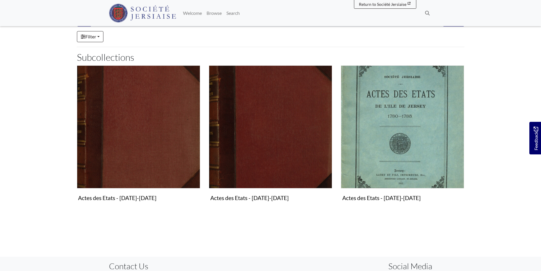
scroll to position [116, 0]
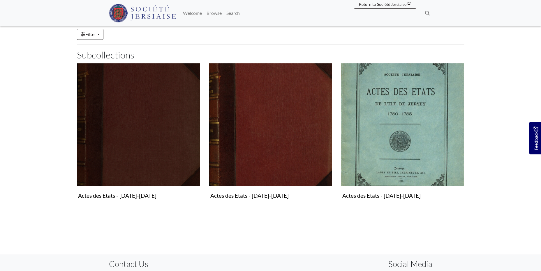
click at [135, 195] on figure "Actes des Etats - [DATE]-[DATE] Collection" at bounding box center [138, 132] width 123 height 139
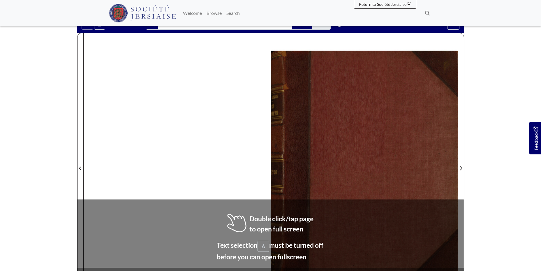
scroll to position [29, 0]
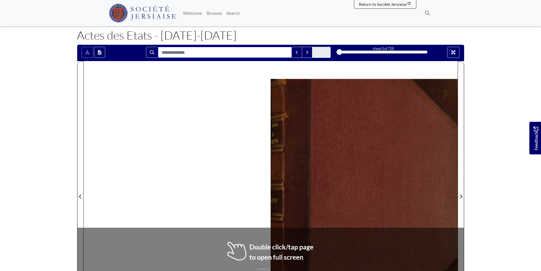
click at [164, 52] on input "Search for" at bounding box center [225, 52] width 134 height 11
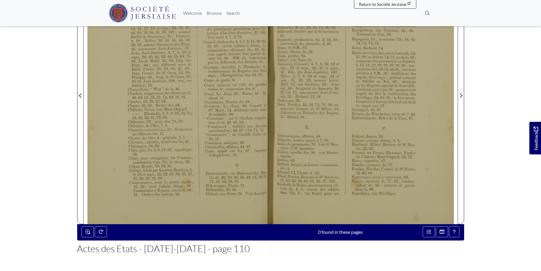
scroll to position [120, 0]
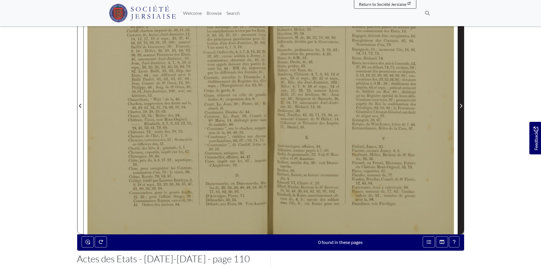
click at [460, 104] on icon "Next Page" at bounding box center [460, 106] width 3 height 5
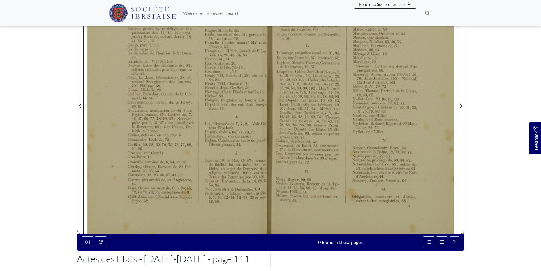
scroll to position [62, 0]
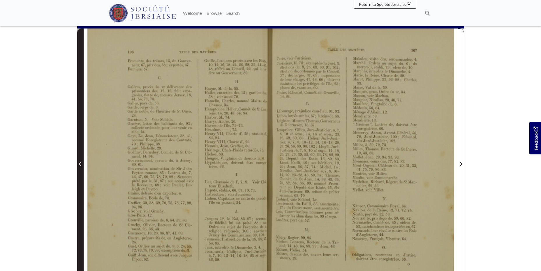
click at [80, 164] on icon "Previous Page" at bounding box center [80, 164] width 2 height 4
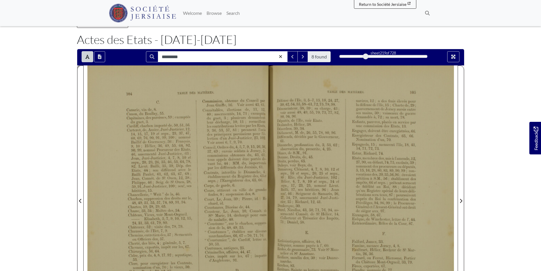
scroll to position [29, 0]
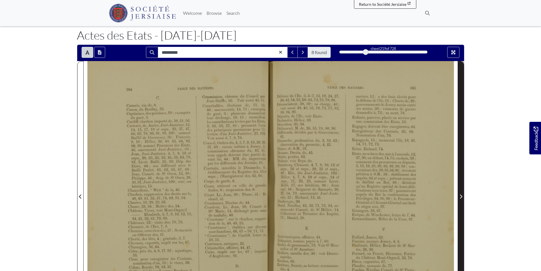
click at [460, 195] on icon "Next Page" at bounding box center [460, 197] width 3 height 5
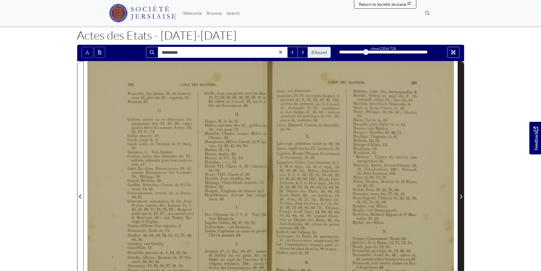
click at [460, 195] on icon "Next Page" at bounding box center [460, 197] width 3 height 5
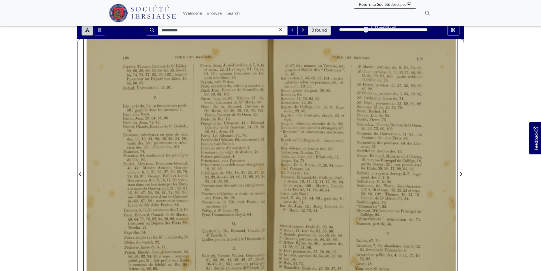
scroll to position [87, 0]
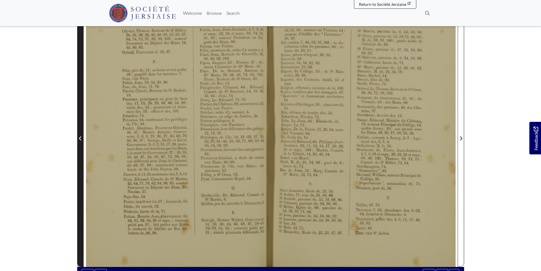
click at [79, 137] on icon "Previous Page" at bounding box center [80, 138] width 3 height 5
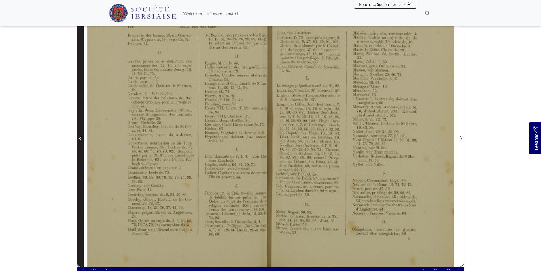
click at [79, 137] on icon "Previous Page" at bounding box center [80, 138] width 3 height 5
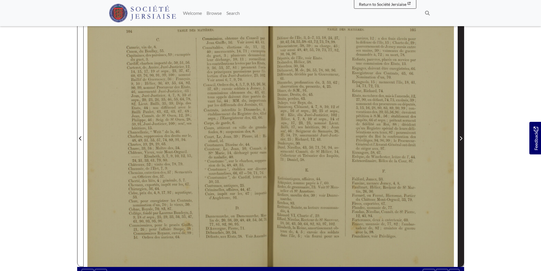
click at [459, 137] on icon "Next Page" at bounding box center [460, 138] width 3 height 5
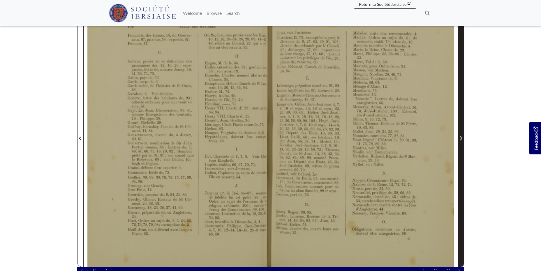
click at [459, 137] on icon "Next Page" at bounding box center [460, 138] width 3 height 5
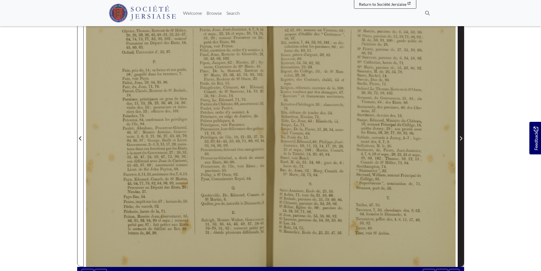
click at [459, 137] on icon "Next Page" at bounding box center [460, 138] width 3 height 5
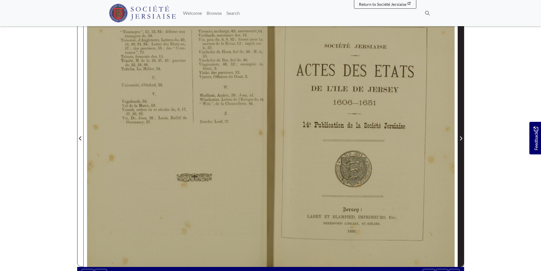
click at [459, 137] on icon "Next Page" at bounding box center [460, 138] width 3 height 5
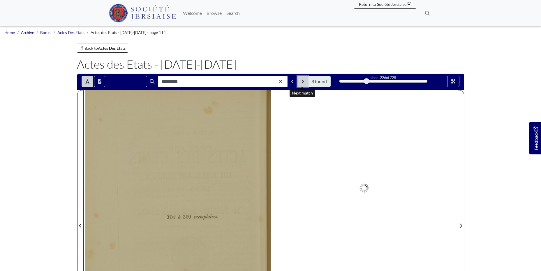
click at [303, 83] on icon "Next Match" at bounding box center [302, 81] width 3 height 5
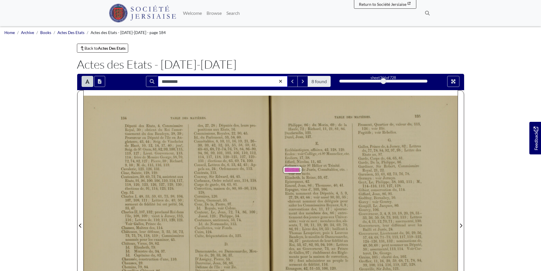
click at [179, 80] on input "*********" at bounding box center [223, 81] width 130 height 11
type input "********"
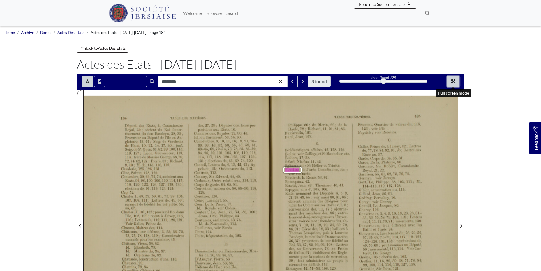
click at [451, 79] on icon "Full screen mode" at bounding box center [453, 81] width 5 height 5
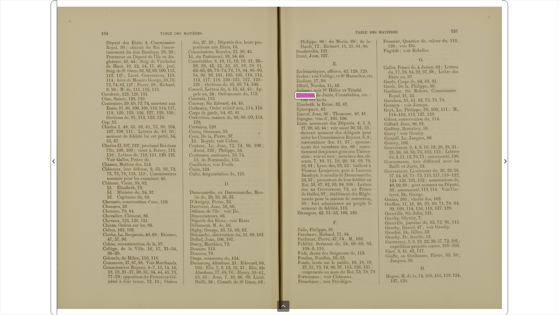
click at [411, 26] on div "TABLE DES 1mrrÈnss. 135 [PERSON_NAME], 86; [PERSON_NAME], 69; de la Haule, 72; …" at bounding box center [279, 161] width 445 height 308
click at [490, 12] on div "TABLE DES 1mrrÈnss. 135 [PERSON_NAME], 86; [PERSON_NAME], 69; de la Haule, 72; …" at bounding box center [279, 161] width 445 height 308
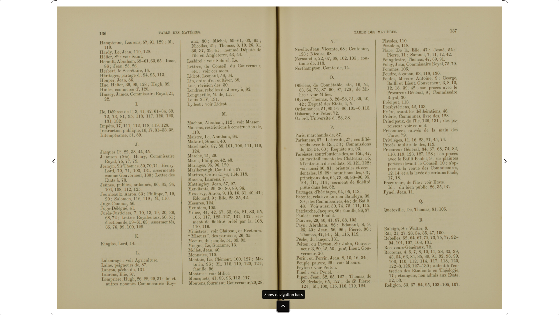
click at [284, 271] on icon at bounding box center [283, 305] width 5 height 5
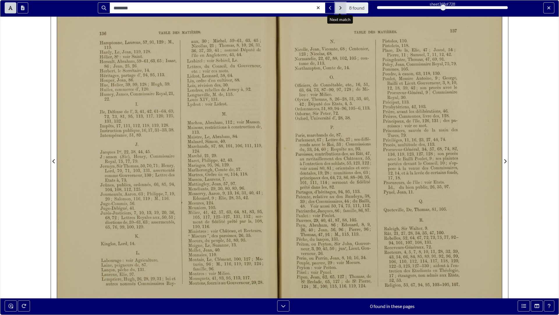
click at [341, 8] on icon "Next Match" at bounding box center [340, 8] width 3 height 5
click at [341, 7] on icon "Next Match" at bounding box center [340, 8] width 3 height 5
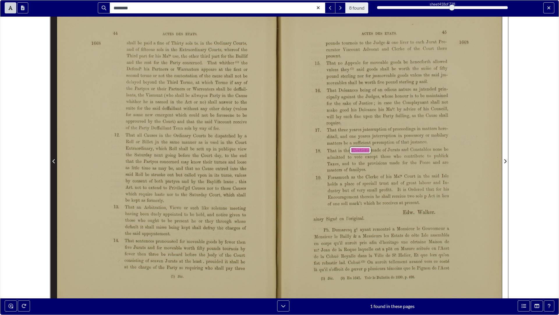
click at [52, 160] on span "Previous Page" at bounding box center [54, 161] width 6 height 7
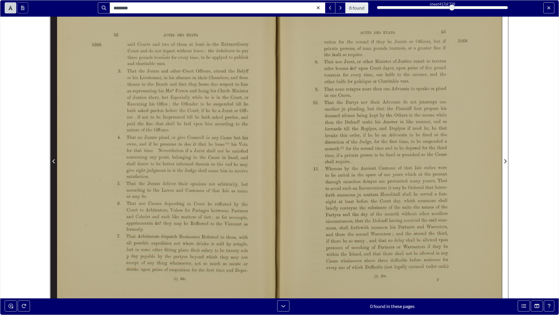
click at [52, 160] on span "Previous Page" at bounding box center [54, 161] width 6 height 7
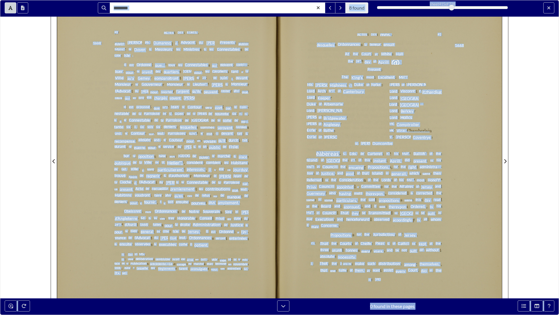
drag, startPoint x: -1106, startPoint y: 164, endPoint x: -1114, endPoint y: 164, distance: 7.3
click at [471, 131] on div at bounding box center [472, 192] width 385 height 385
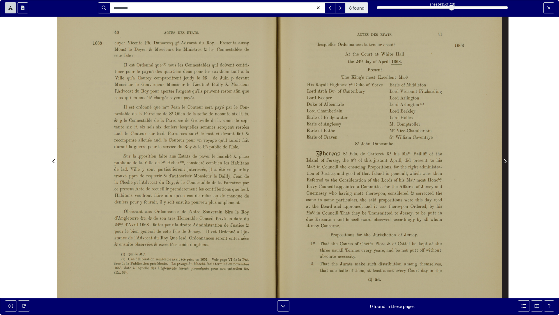
click at [505, 160] on icon "Next Page" at bounding box center [505, 161] width 2 height 4
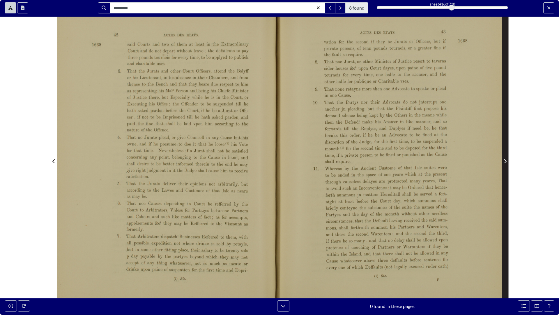
click at [504, 160] on icon "Next Page" at bounding box center [505, 161] width 3 height 5
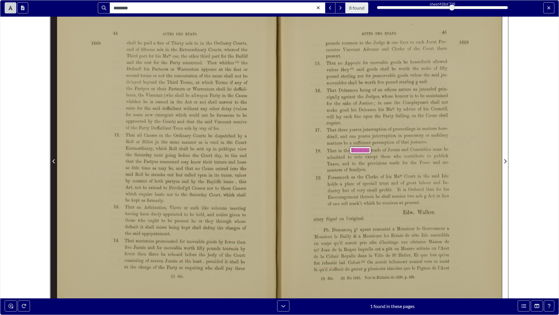
click at [55, 160] on icon "Previous Page" at bounding box center [53, 161] width 3 height 5
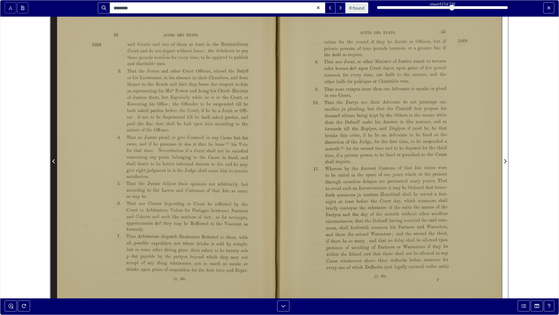
click at [55, 160] on icon "Previous Page" at bounding box center [53, 161] width 3 height 5
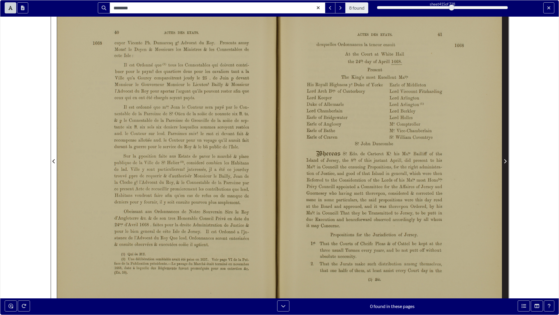
click at [506, 159] on icon "Next Page" at bounding box center [505, 161] width 3 height 5
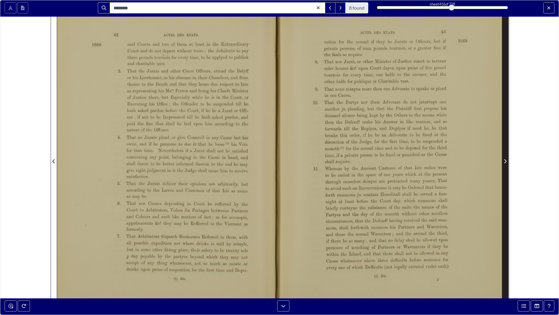
click at [506, 159] on icon "Next Page" at bounding box center [505, 161] width 3 height 5
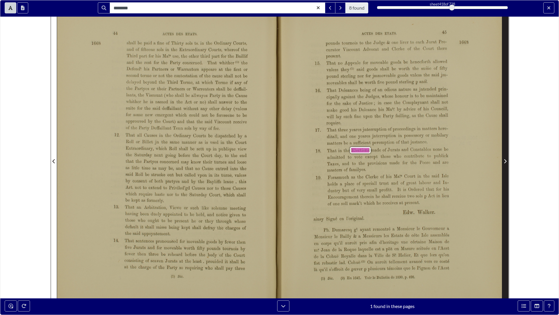
click at [504, 159] on icon "Next Page" at bounding box center [505, 161] width 3 height 5
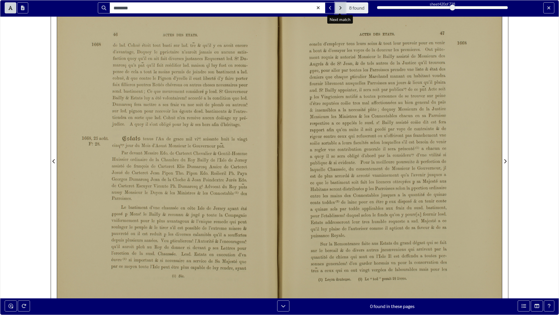
click at [340, 8] on icon "Next Match" at bounding box center [340, 8] width 3 height 5
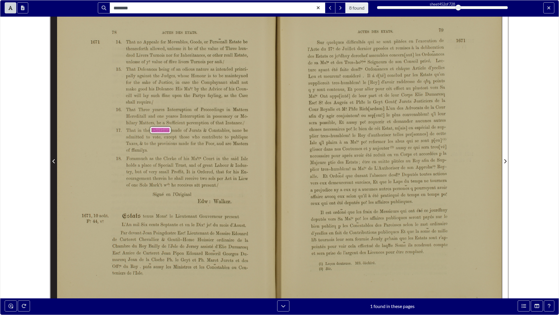
click at [55, 160] on icon "Previous Page" at bounding box center [53, 161] width 3 height 5
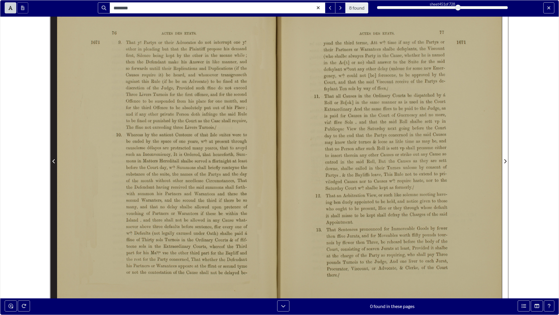
click at [55, 160] on icon "Previous Page" at bounding box center [53, 161] width 3 height 5
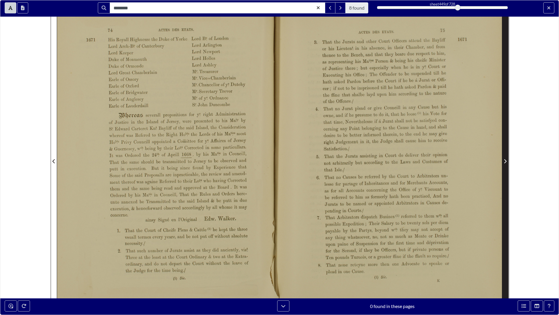
click at [504, 159] on icon "Next Page" at bounding box center [505, 161] width 3 height 5
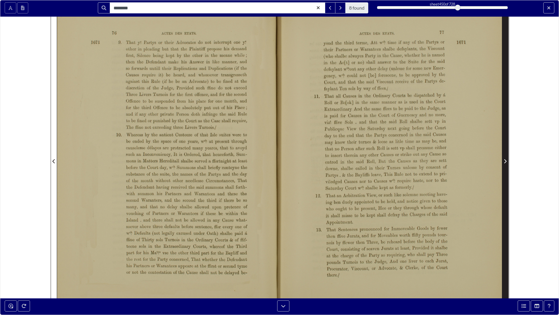
click at [504, 159] on icon "Next Page" at bounding box center [505, 161] width 3 height 5
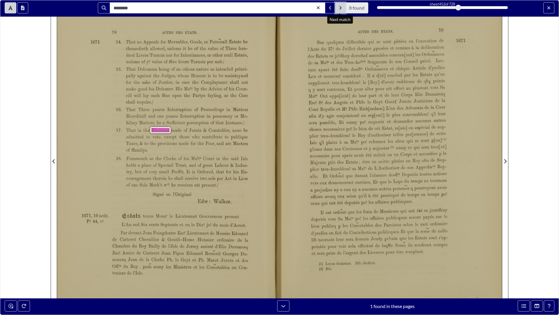
click at [338, 8] on button "Next Match" at bounding box center [340, 7] width 10 height 11
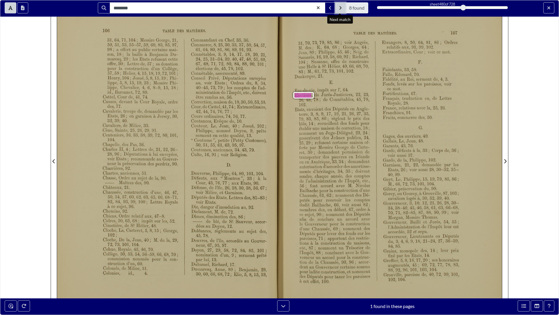
click at [338, 8] on button "Next Match" at bounding box center [340, 7] width 10 height 11
click at [340, 7] on icon "Next Match" at bounding box center [341, 7] width 2 height 3
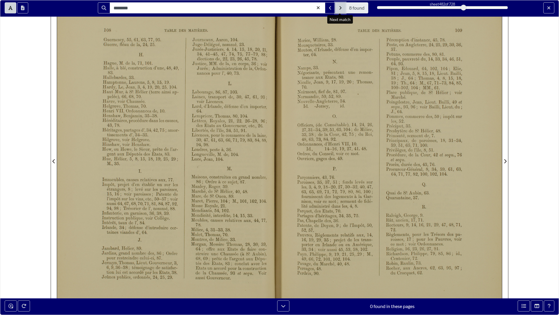
click at [340, 7] on icon "Next Match" at bounding box center [341, 7] width 2 height 3
click at [340, 10] on icon "Next Match" at bounding box center [340, 8] width 3 height 5
click at [341, 7] on icon "Next Match" at bounding box center [341, 7] width 2 height 3
click at [330, 8] on icon "Previous Match" at bounding box center [330, 8] width 3 height 5
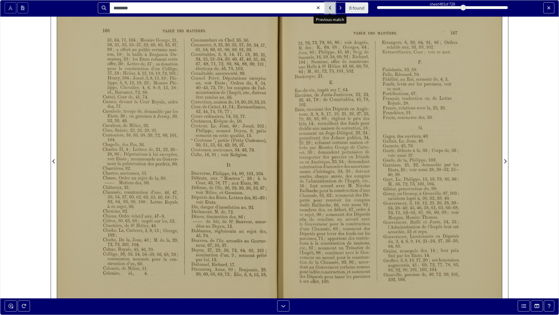
click at [330, 8] on icon "Previous Match" at bounding box center [330, 8] width 3 height 5
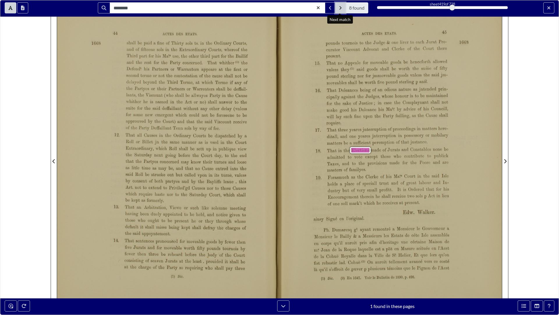
click at [341, 10] on button "Next Match" at bounding box center [340, 7] width 10 height 11
click at [341, 8] on icon "Next Match" at bounding box center [341, 7] width 2 height 3
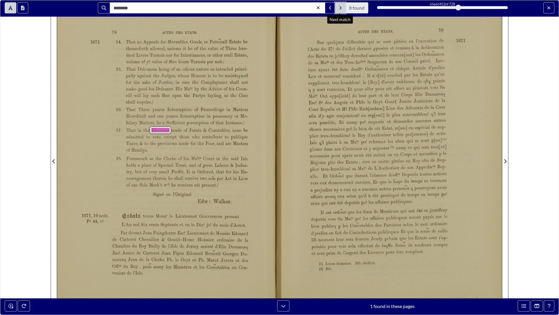
click at [341, 8] on icon "Next Match" at bounding box center [341, 7] width 2 height 3
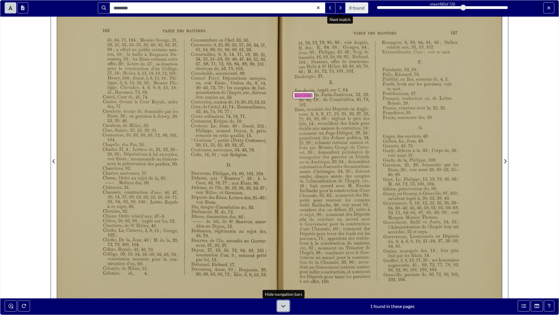
click at [286, 271] on button at bounding box center [283, 305] width 12 height 11
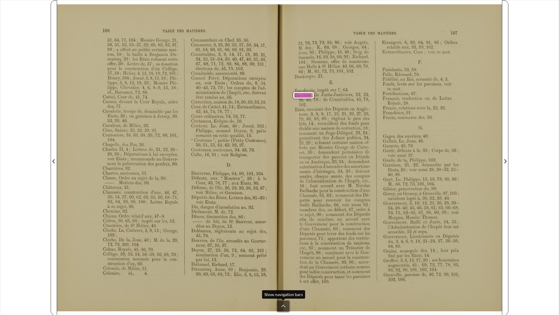
click at [286, 271] on button at bounding box center [283, 305] width 12 height 11
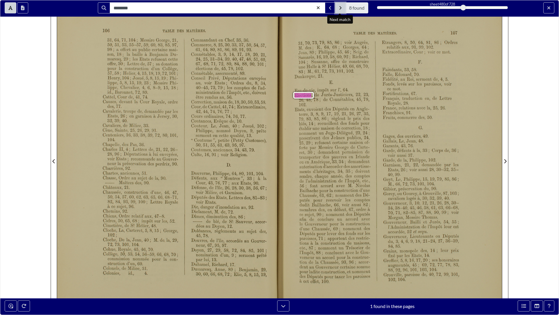
click at [338, 7] on button "Next Match" at bounding box center [340, 7] width 10 height 11
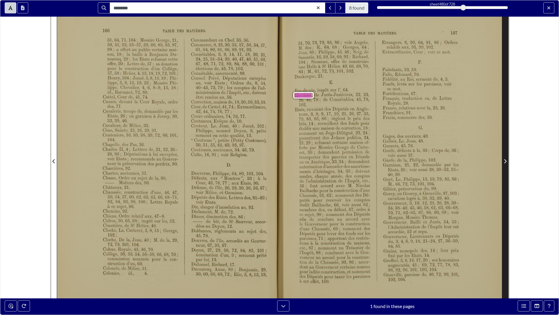
click at [504, 160] on icon "Next Page" at bounding box center [505, 161] width 3 height 5
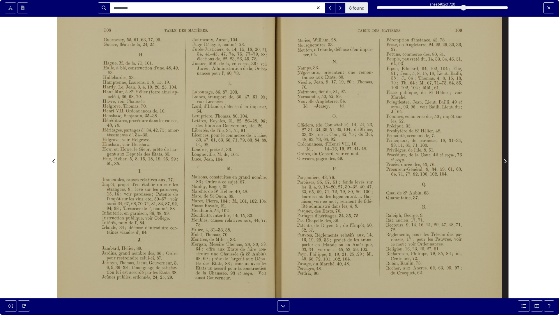
click at [504, 160] on icon "Next Page" at bounding box center [505, 161] width 3 height 5
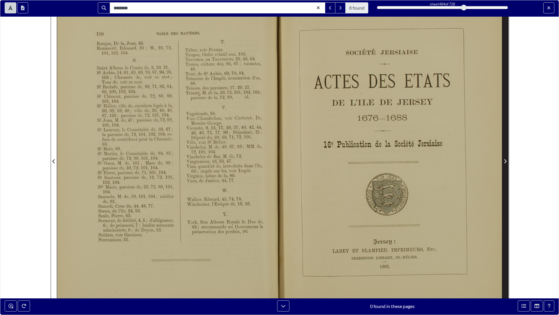
click at [504, 160] on icon "Next Page" at bounding box center [505, 161] width 3 height 5
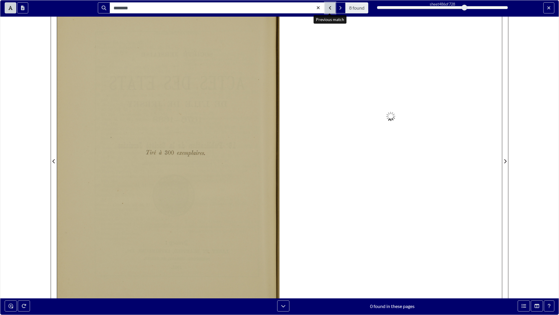
click at [328, 7] on button "Previous Match" at bounding box center [330, 7] width 10 height 11
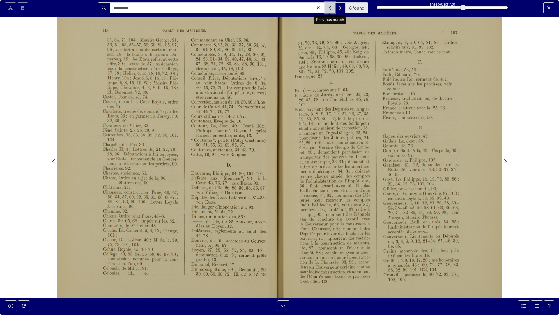
click at [328, 7] on button "Previous Match" at bounding box center [330, 7] width 10 height 11
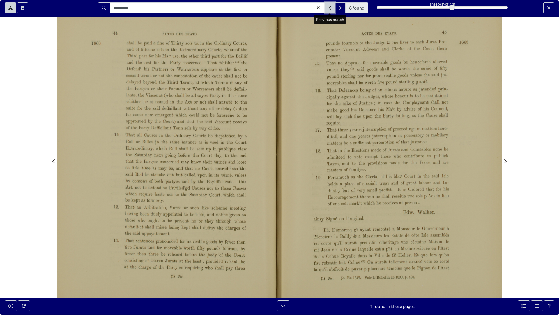
click at [328, 7] on button "Previous Match" at bounding box center [330, 7] width 10 height 11
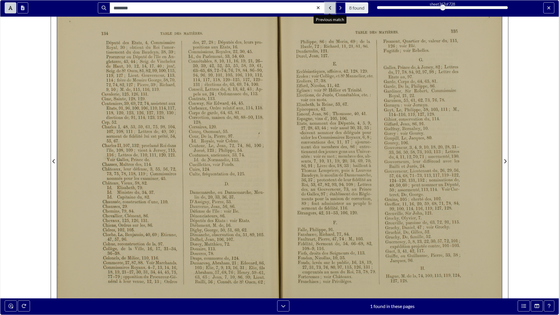
click at [328, 7] on button "Previous Match" at bounding box center [330, 7] width 10 height 11
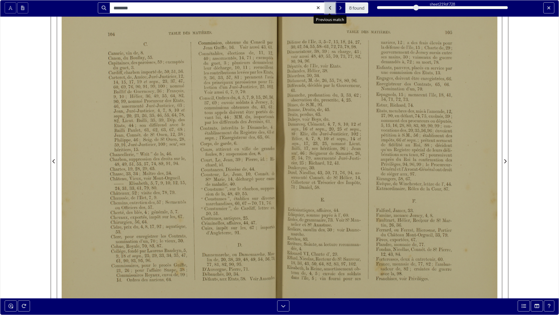
click at [328, 7] on button "Previous Match" at bounding box center [330, 7] width 10 height 11
click at [410, 7] on div "219" at bounding box center [442, 8] width 131 height 6
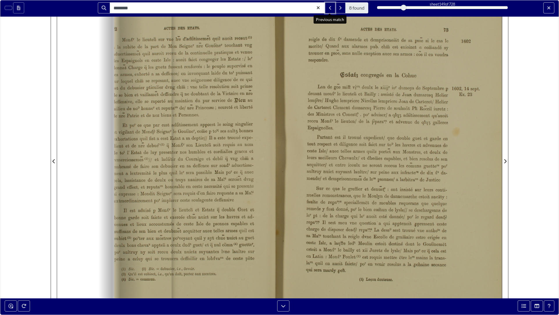
click at [404, 7] on div "149" at bounding box center [442, 8] width 131 height 6
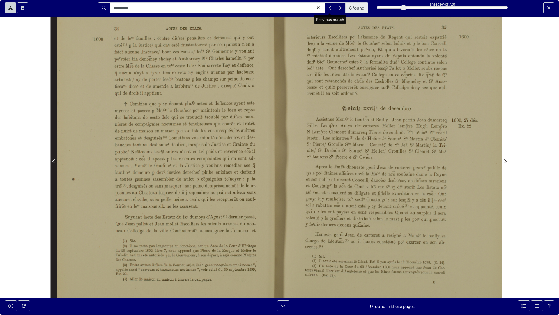
click at [54, 158] on span "Previous Page" at bounding box center [54, 161] width 6 height 7
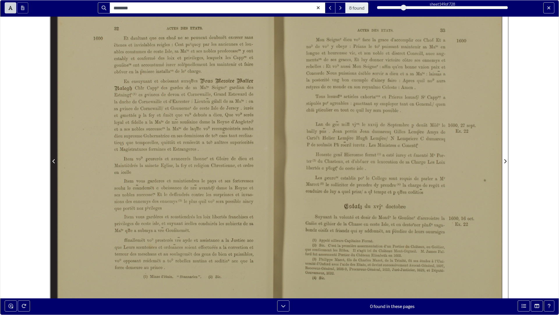
click at [54, 158] on span "Previous Page" at bounding box center [54, 161] width 6 height 7
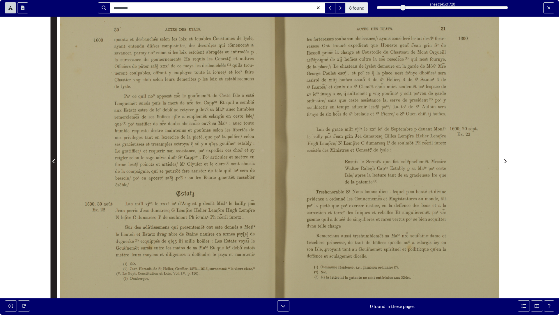
click at [54, 158] on span "Previous Page" at bounding box center [54, 161] width 6 height 7
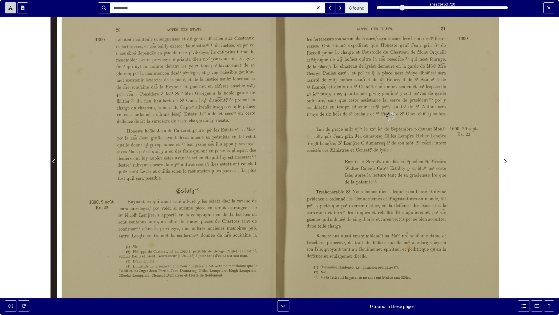
click at [54, 158] on span "Previous Page" at bounding box center [54, 161] width 6 height 7
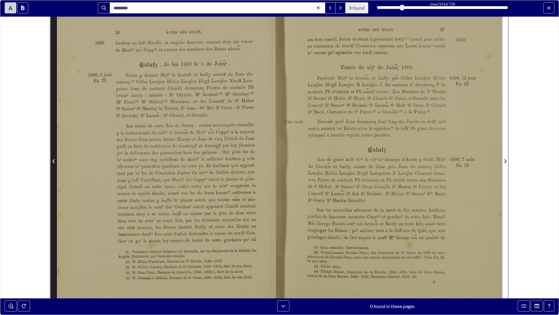
click at [54, 158] on span "Previous Page" at bounding box center [54, 161] width 6 height 7
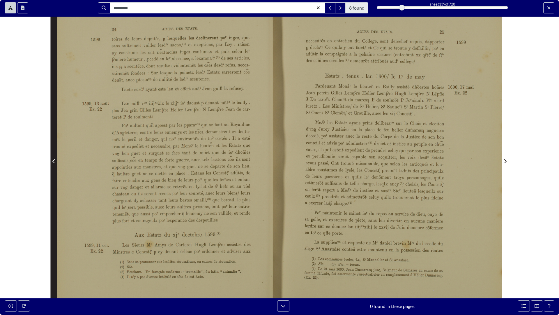
click at [54, 158] on span "Previous Page" at bounding box center [54, 161] width 6 height 7
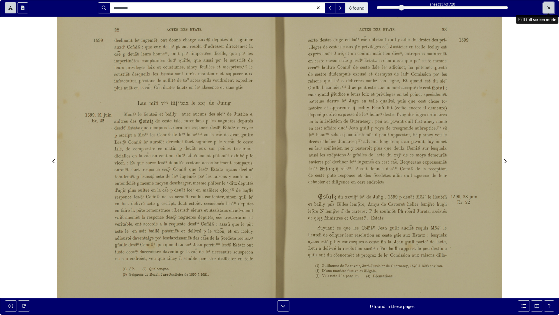
click at [545, 8] on icon "Exit full screen mode" at bounding box center [548, 8] width 3 height 5
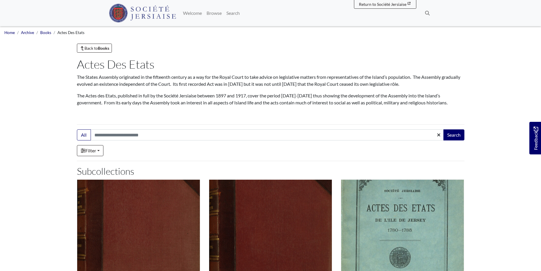
scroll to position [116, 0]
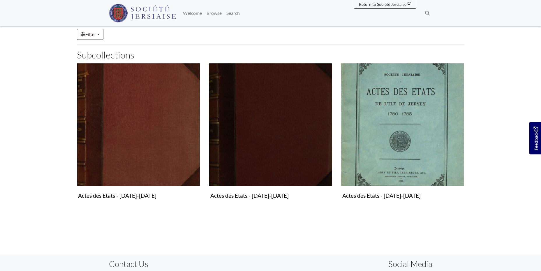
click at [264, 193] on figure "Actes des Etats - 1701-1779 Collection" at bounding box center [270, 132] width 123 height 139
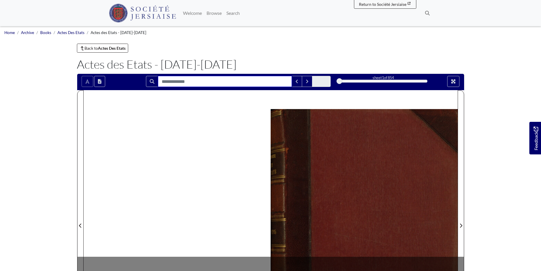
click at [188, 79] on input "Search for" at bounding box center [225, 81] width 134 height 11
type input "*********"
